Goal: Information Seeking & Learning: Learn about a topic

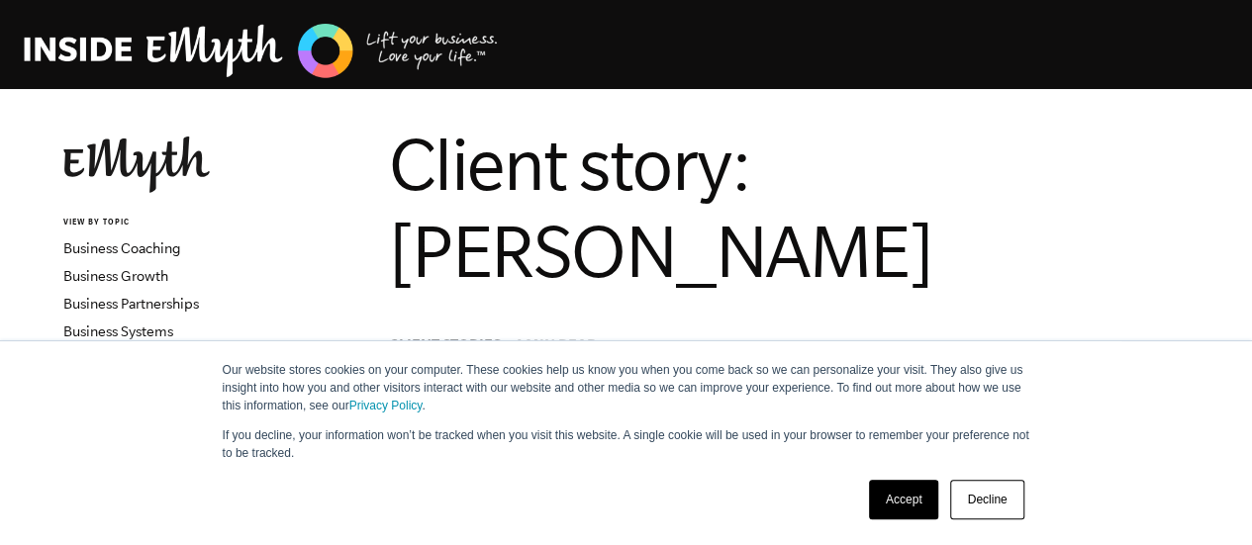
click at [991, 494] on link "Decline" at bounding box center [986, 500] width 73 height 40
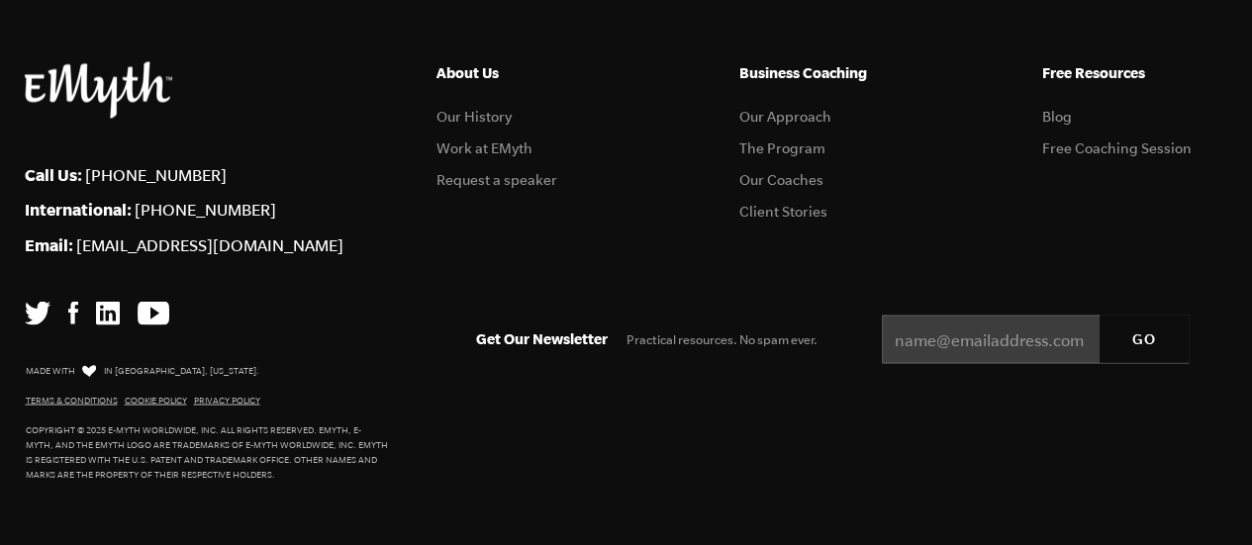
scroll to position [5466, 0]
click at [489, 156] on link "Work at EMyth" at bounding box center [484, 149] width 96 height 16
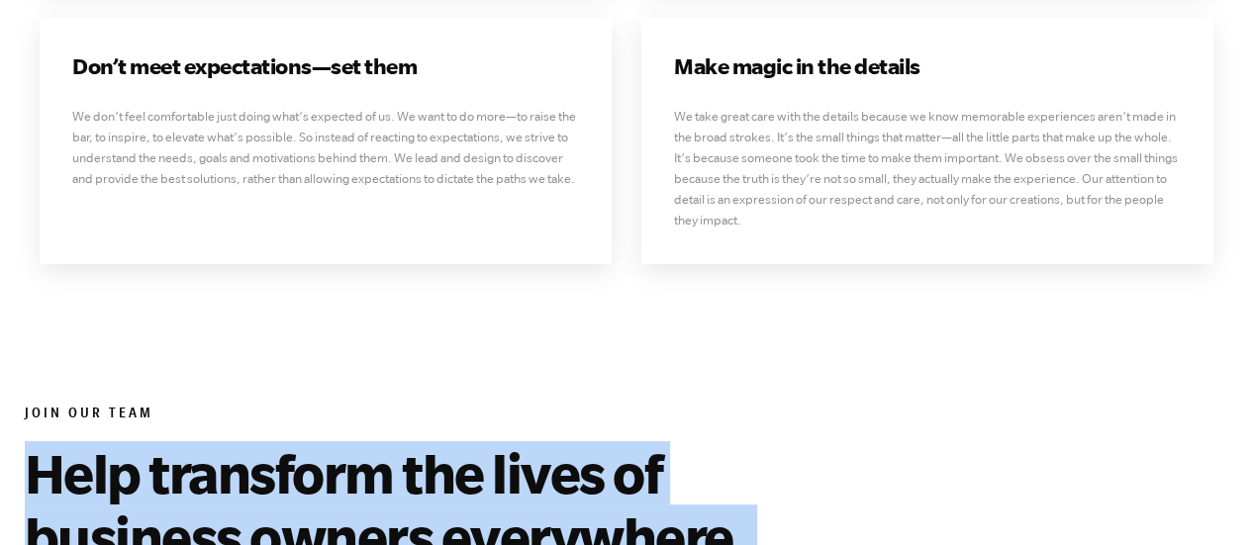
drag, startPoint x: 32, startPoint y: 195, endPoint x: 535, endPoint y: 450, distance: 564.7
copy div "Help transform the lives of business owners everywhere. At [GEOGRAPHIC_DATA], w…"
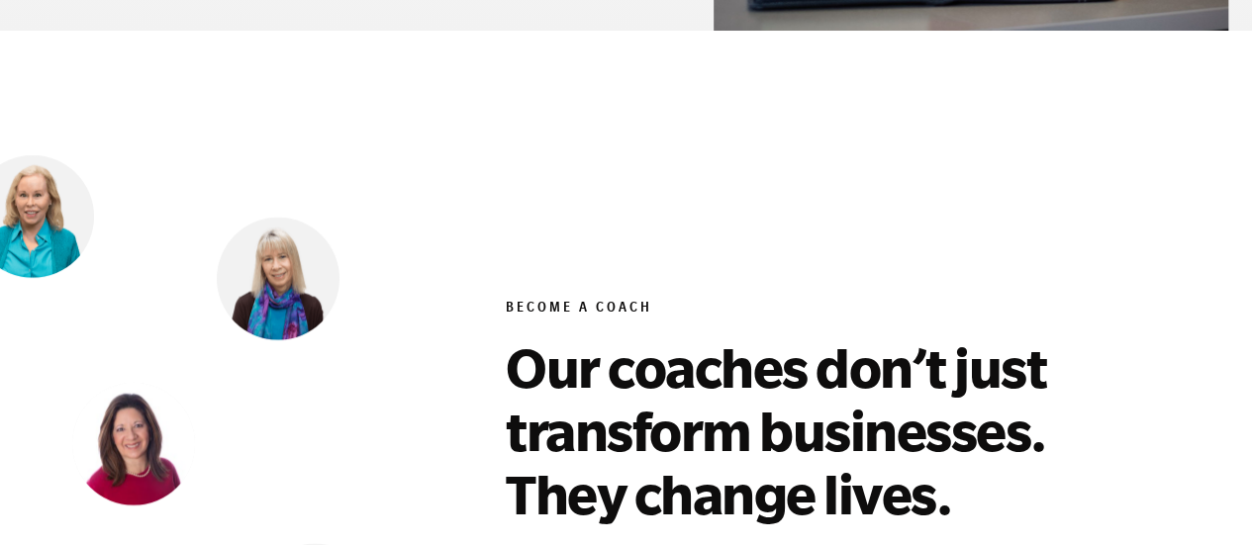
scroll to position [7665, 0]
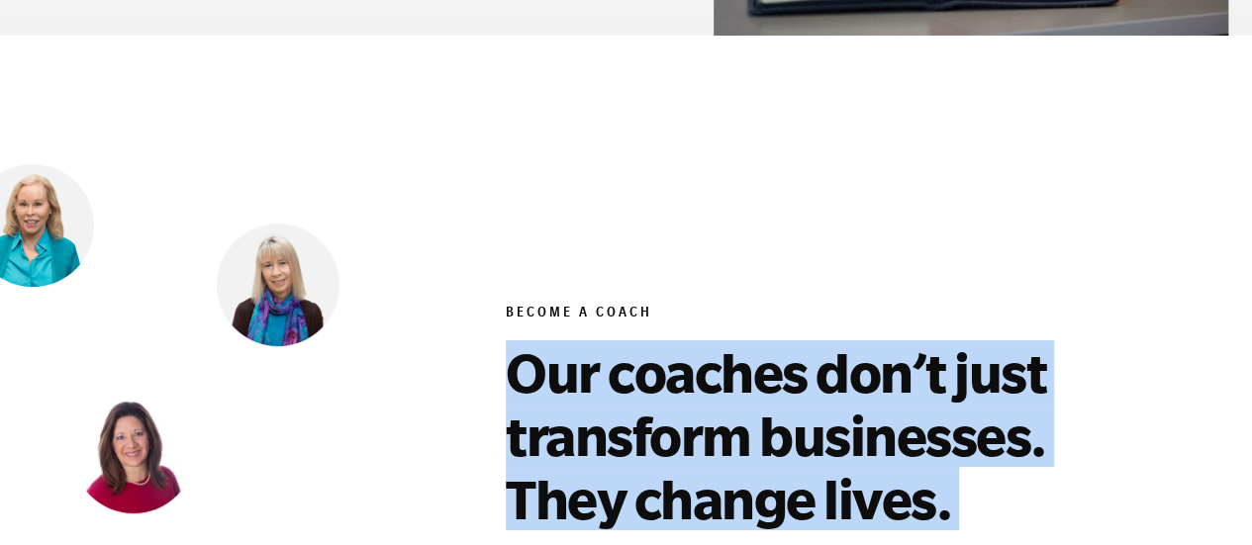
drag, startPoint x: 519, startPoint y: 108, endPoint x: 752, endPoint y: 496, distance: 452.2
copy div "Our coaches don’t just transform businesses. They change lives. Every coach is …"
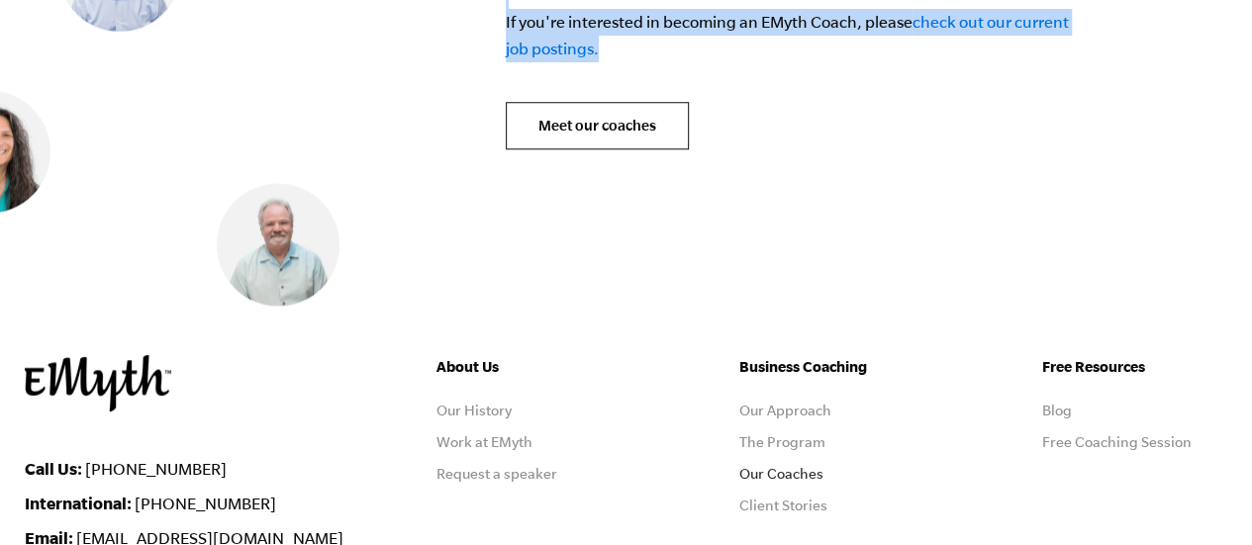
scroll to position [8384, 0]
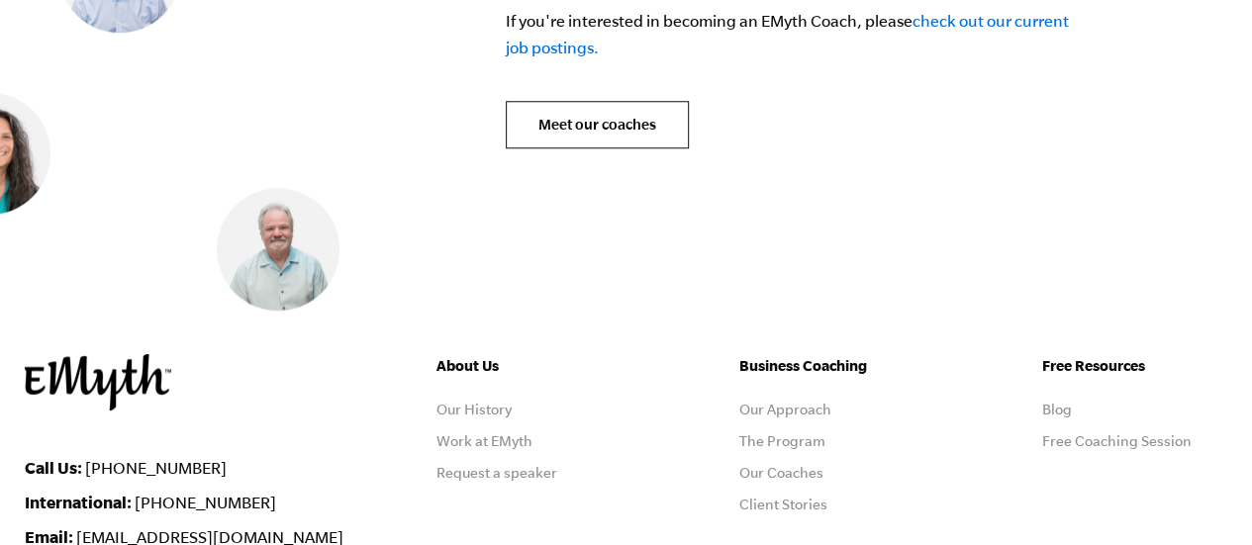
click at [328, 527] on li "Email: [EMAIL_ADDRESS][DOMAIN_NAME]" at bounding box center [216, 536] width 382 height 19
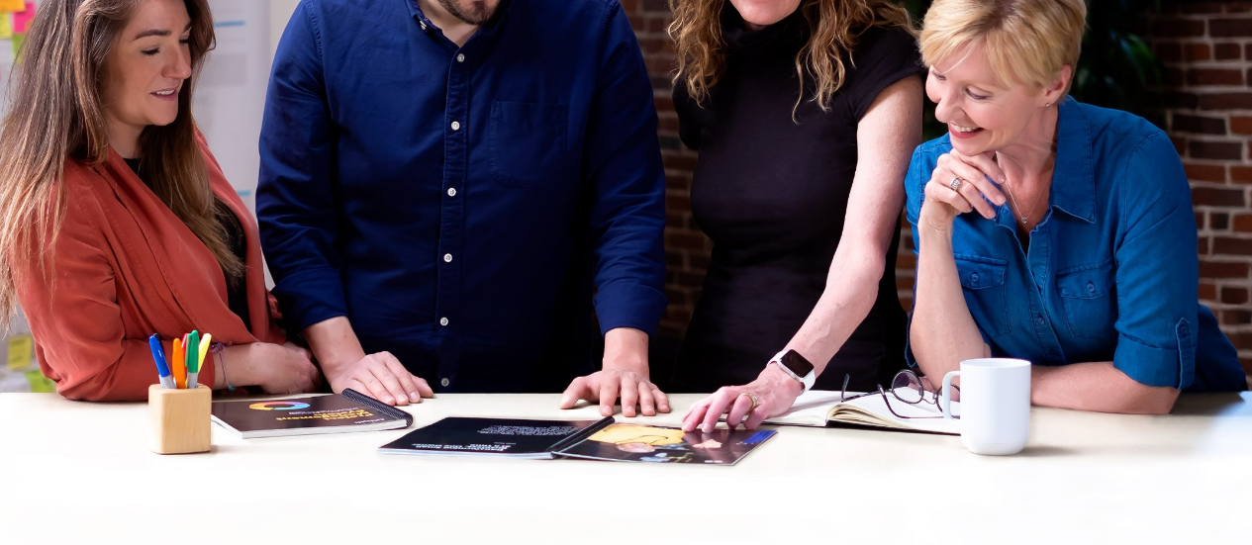
scroll to position [0, 0]
